Goal: Task Accomplishment & Management: Use online tool/utility

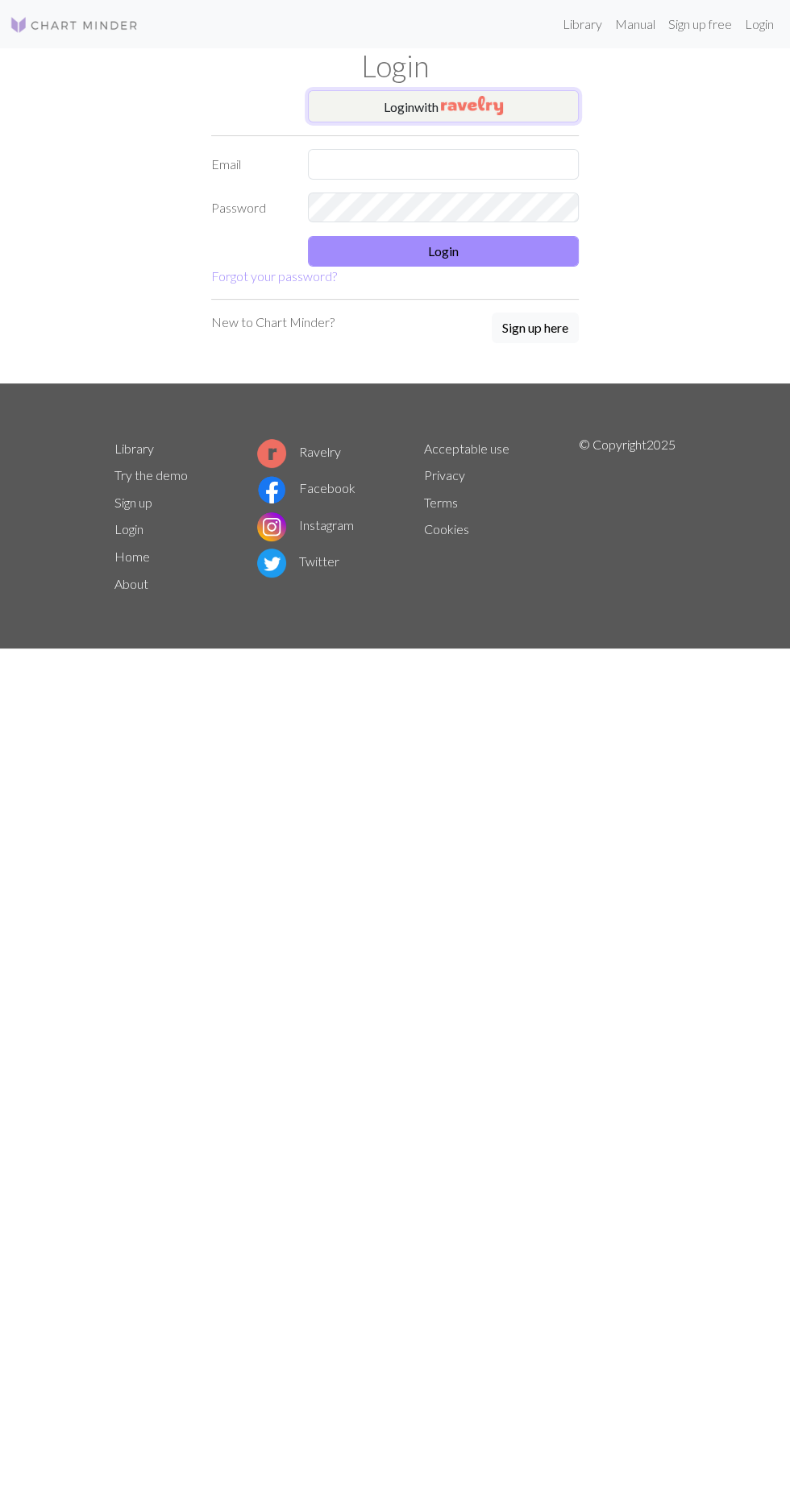
click at [359, 101] on button "Login with" at bounding box center [444, 106] width 271 height 32
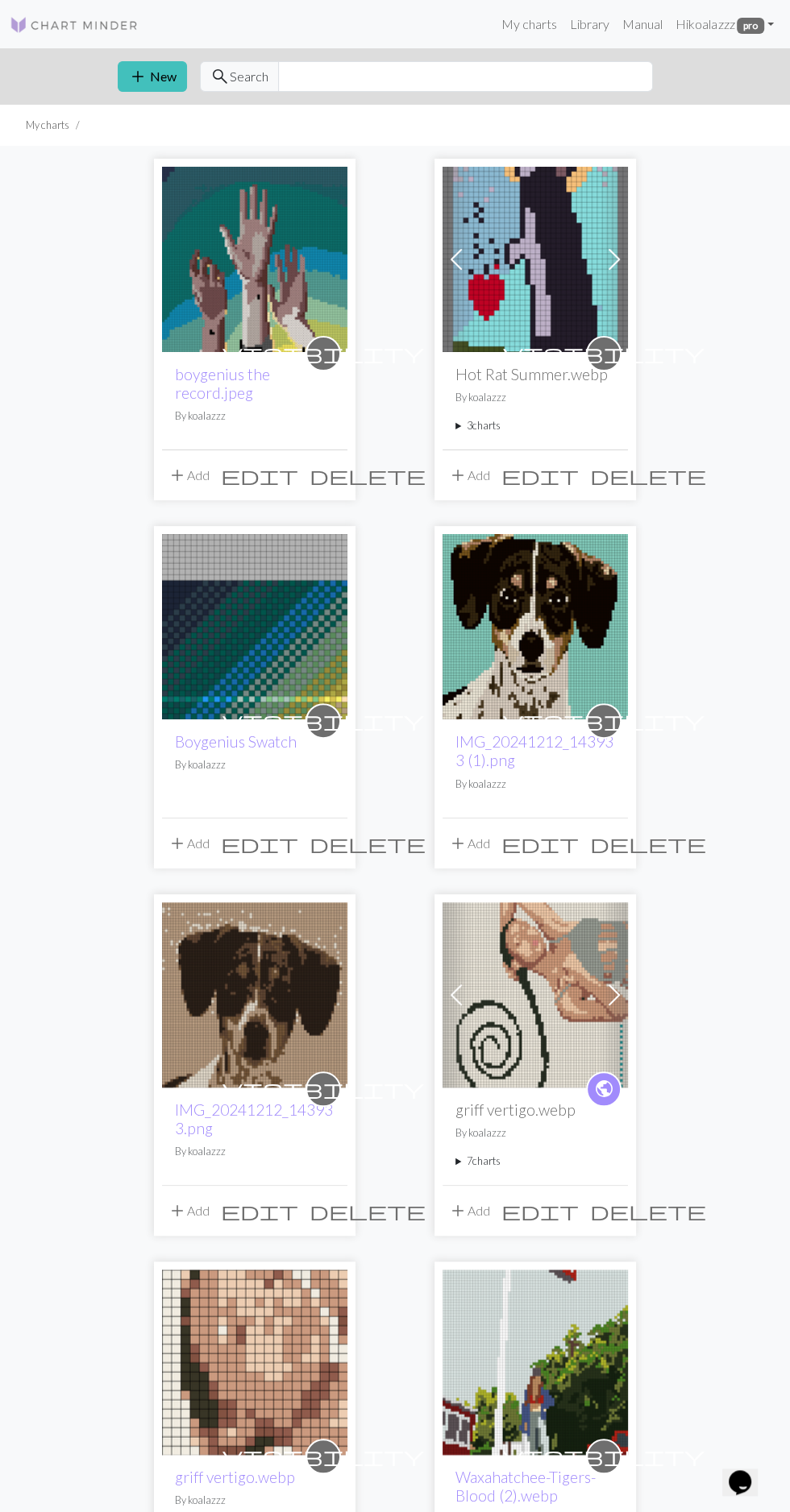
click at [208, 377] on link "boygenius the record.jpeg" at bounding box center [222, 383] width 95 height 37
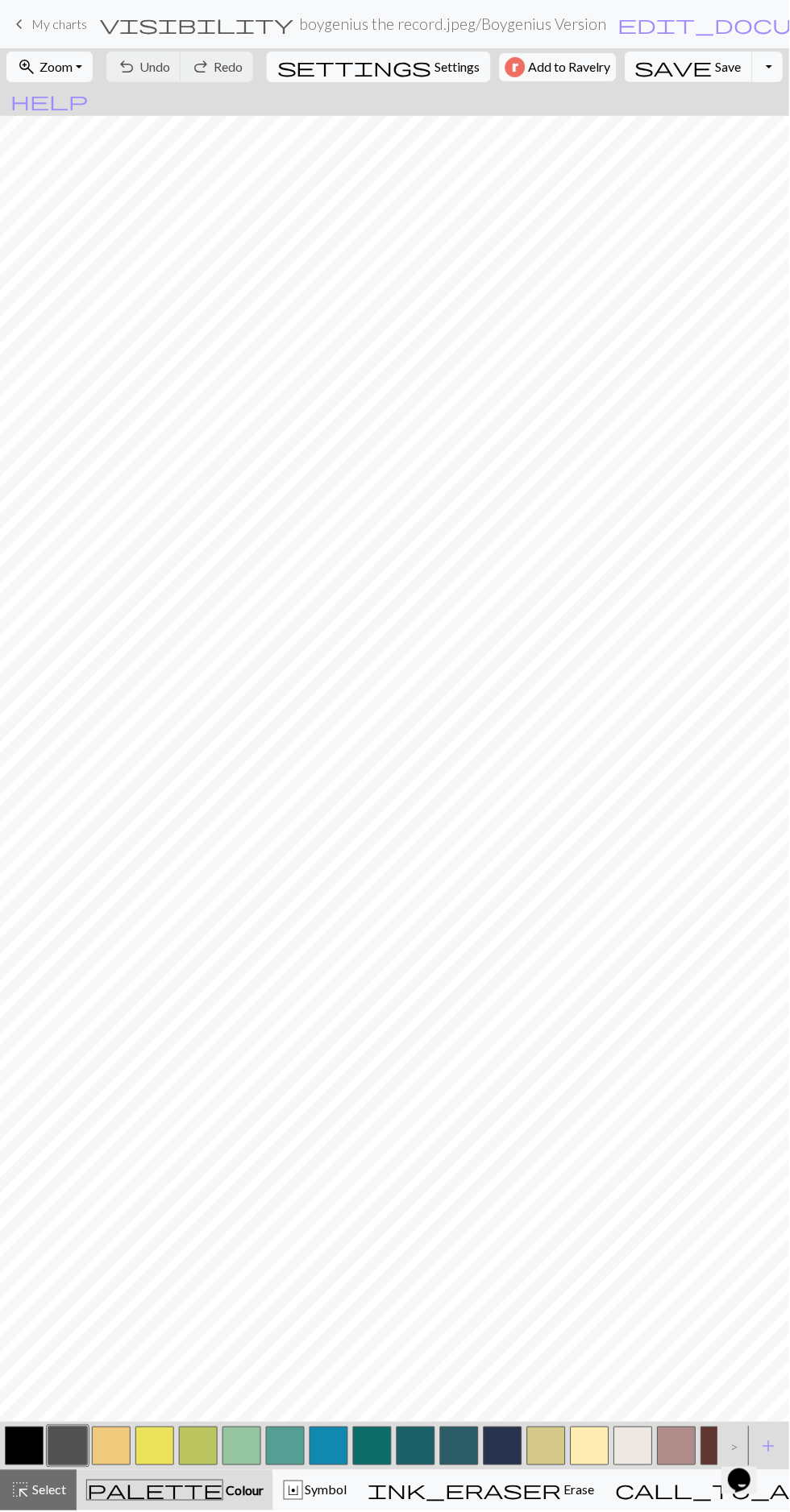
click at [64, 62] on span "Zoom" at bounding box center [56, 66] width 33 height 15
click at [41, 144] on button "Fit height" at bounding box center [71, 154] width 127 height 26
click at [92, 66] on button "zoom_in Zoom Zoom" at bounding box center [49, 67] width 86 height 31
click at [87, 89] on button "Fit all" at bounding box center [71, 102] width 127 height 26
